Goal: Task Accomplishment & Management: Manage account settings

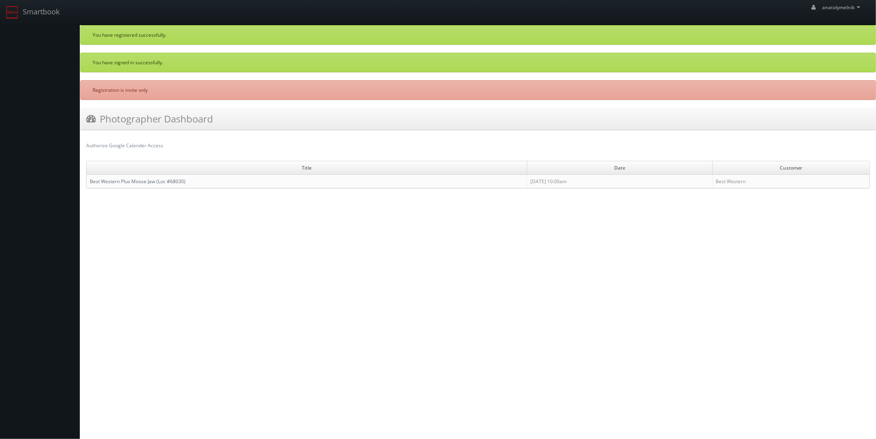
click at [166, 178] on link "Best Western Plus Moose Jaw (Loc #68030)" at bounding box center [138, 181] width 96 height 7
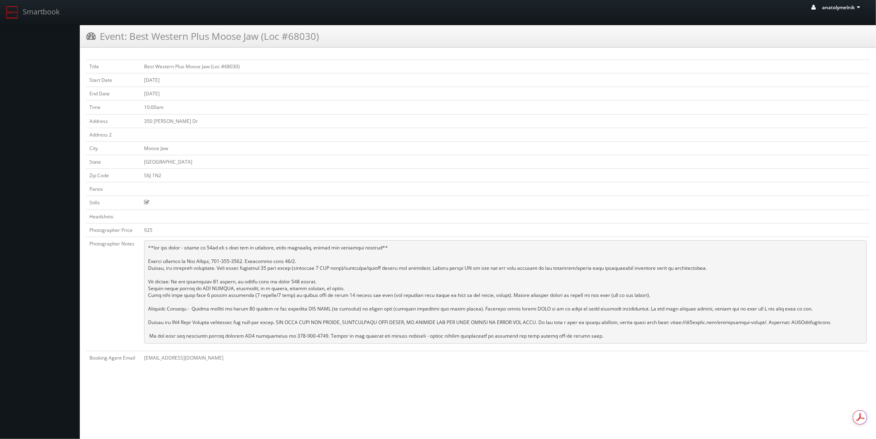
click at [857, 8] on icon at bounding box center [858, 7] width 7 height 6
click at [827, 50] on span "Profile" at bounding box center [830, 53] width 18 height 8
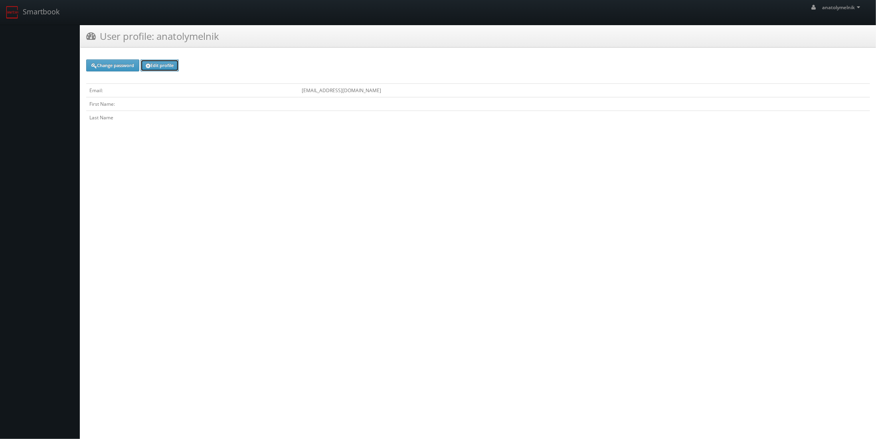
click at [162, 64] on link "Edit profile" at bounding box center [159, 65] width 38 height 12
click at [138, 73] on input "First Name" at bounding box center [477, 73] width 783 height 10
type input "Anatoly"
type input "Melnik"
click at [99, 116] on button "Submit" at bounding box center [99, 116] width 26 height 12
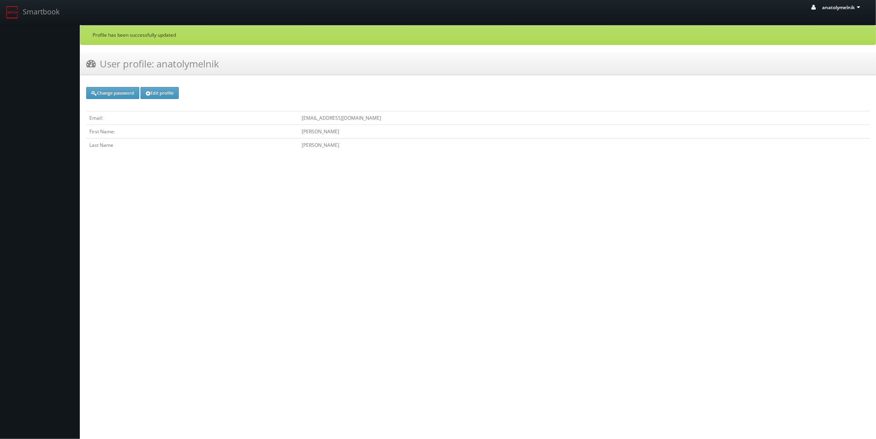
click at [847, 10] on span "anatolymelnik" at bounding box center [842, 7] width 40 height 7
click at [36, 12] on link "Smartbook" at bounding box center [32, 12] width 65 height 25
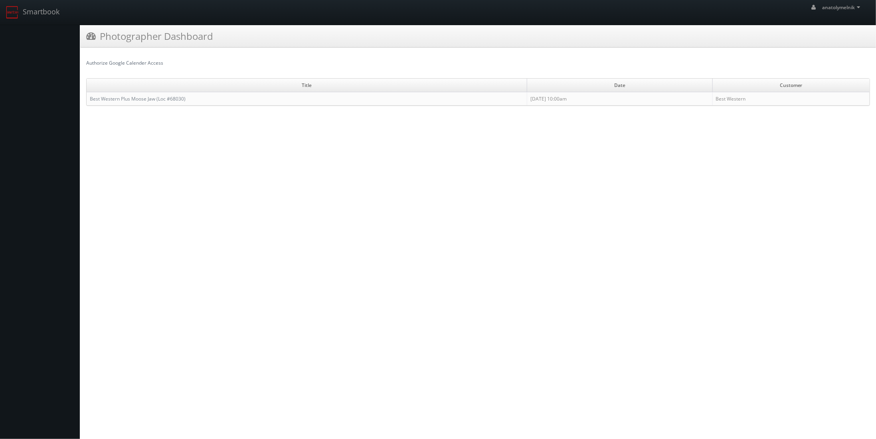
click at [131, 62] on link "Authorize Google Calender Access" at bounding box center [124, 62] width 77 height 7
